Goal: Information Seeking & Learning: Learn about a topic

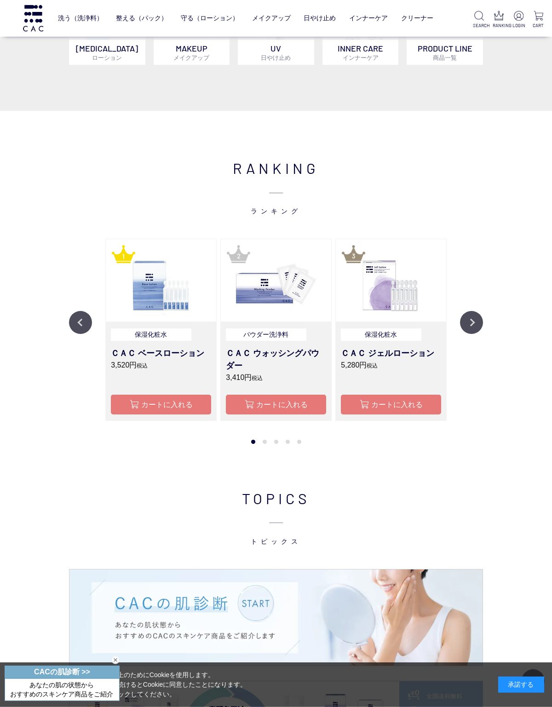
scroll to position [525, 0]
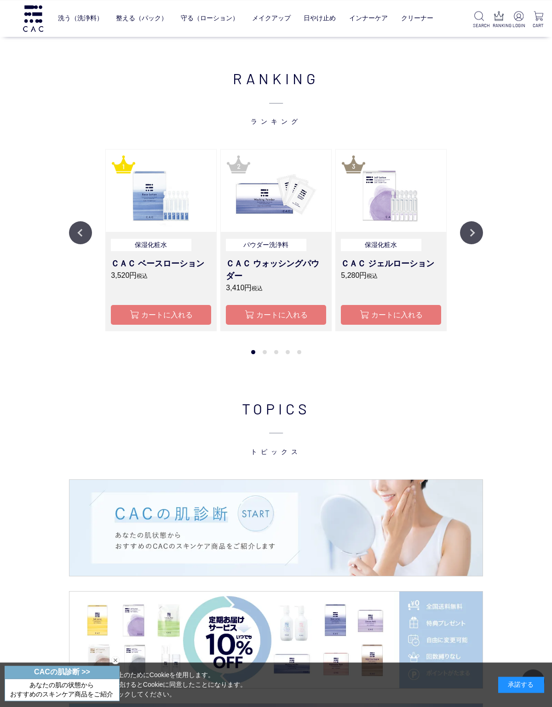
click at [481, 235] on button "Next" at bounding box center [471, 232] width 23 height 23
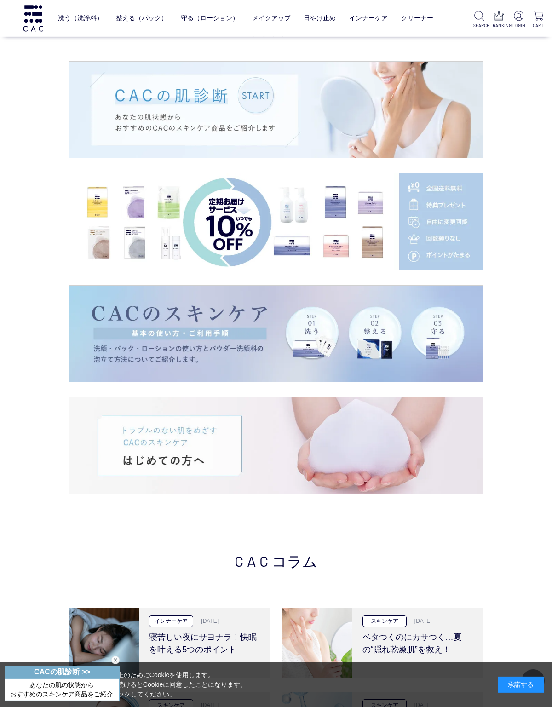
scroll to position [1032, 0]
click at [433, 133] on img at bounding box center [275, 109] width 413 height 97
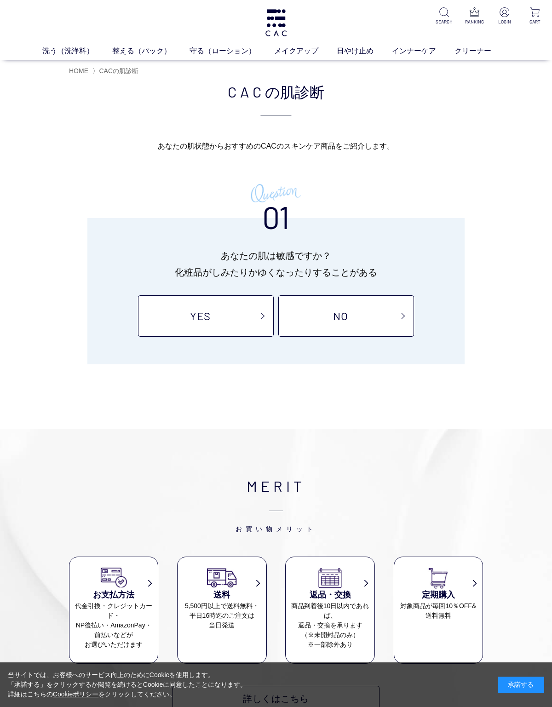
click at [260, 304] on link "YES" at bounding box center [206, 315] width 136 height 41
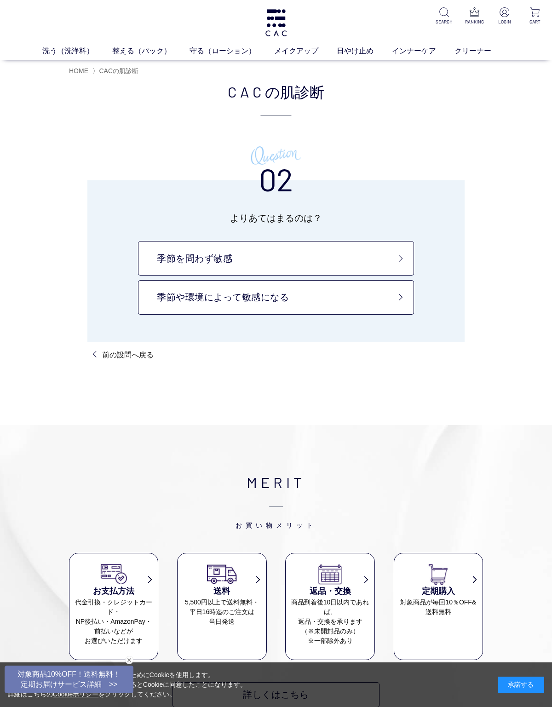
click at [401, 298] on link "季節や環境によって敏感になる" at bounding box center [276, 297] width 276 height 34
click at [352, 252] on link "季節を問わず敏感" at bounding box center [276, 258] width 276 height 34
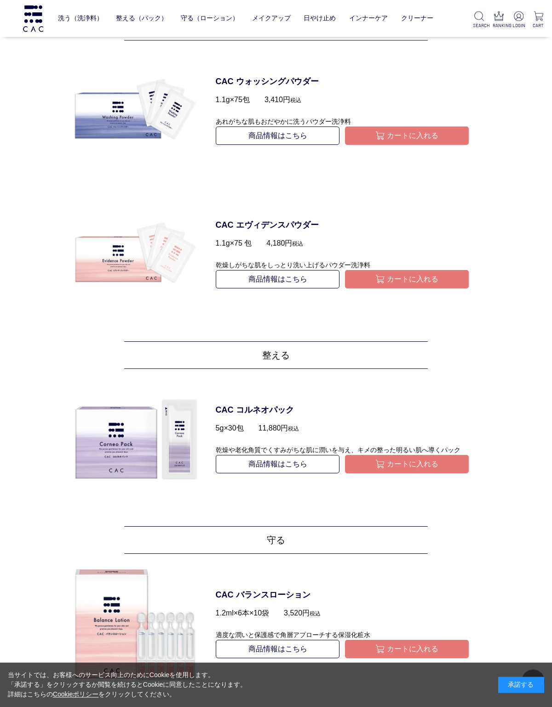
scroll to position [472, 0]
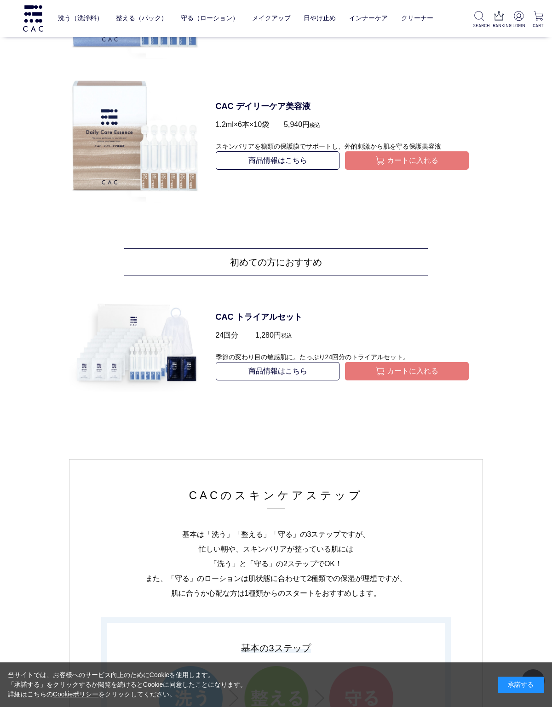
scroll to position [934, 0]
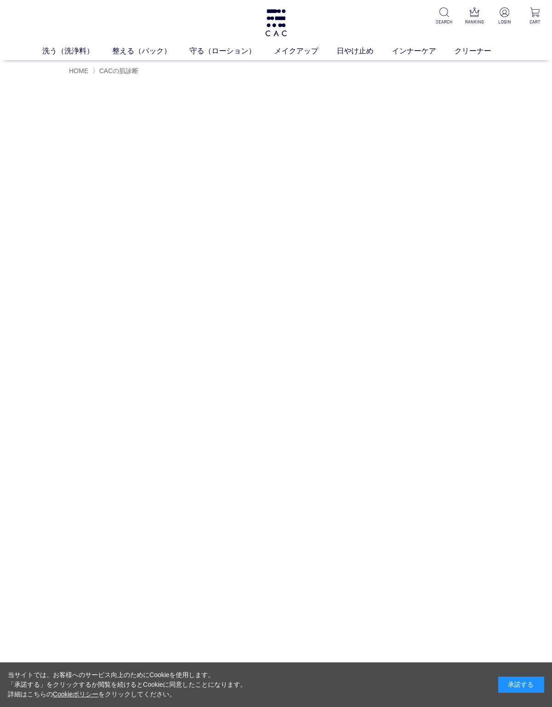
click at [270, 11] on img at bounding box center [276, 22] width 24 height 27
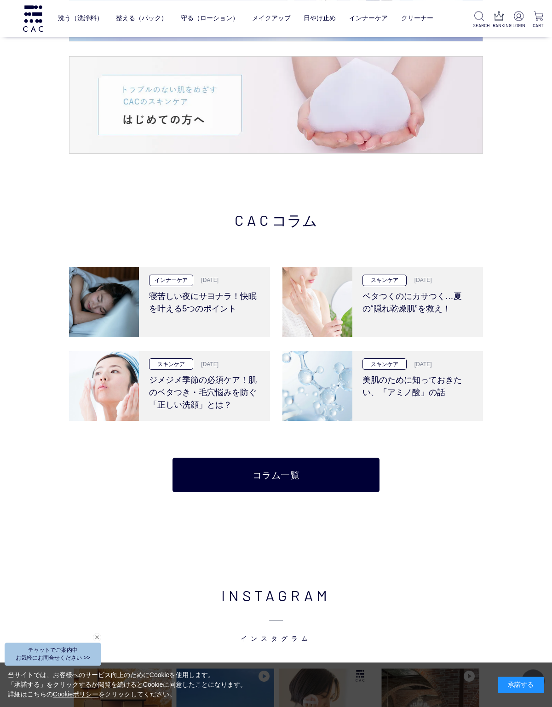
scroll to position [1373, 0]
click at [228, 291] on h3 "寝苦しい夜にサヨナラ！快眠を叶える5つのポイント" at bounding box center [204, 300] width 111 height 29
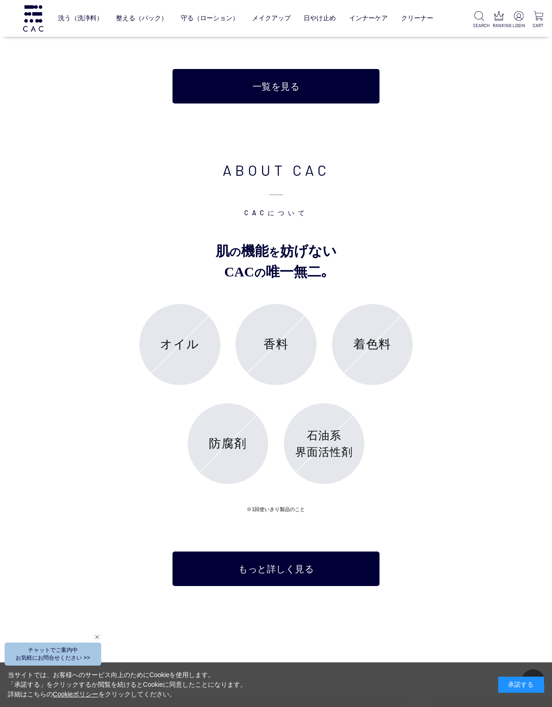
scroll to position [2857, 0]
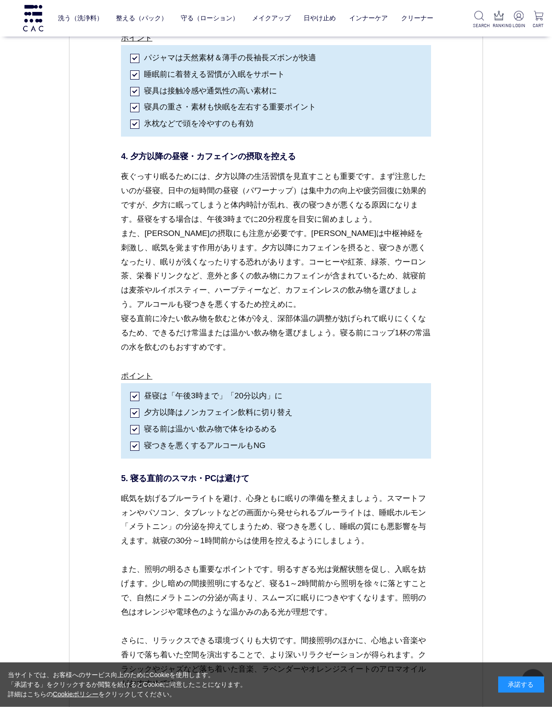
scroll to position [2133, 0]
click at [425, 201] on p "夜ぐっすり眠るためには、夕方以降の生活習慣を見直すことも重要です。まず注意したいのが昼寝。日中の短時間の昼寝（パワーナップ）は集中力の向上や疲労回復に効果的で…" at bounding box center [276, 269] width 310 height 200
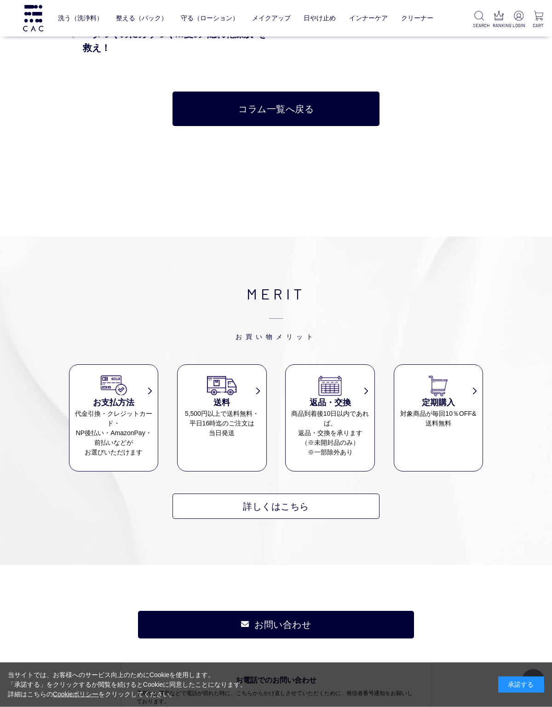
scroll to position [4038, 0]
